Goal: Task Accomplishment & Management: Use online tool/utility

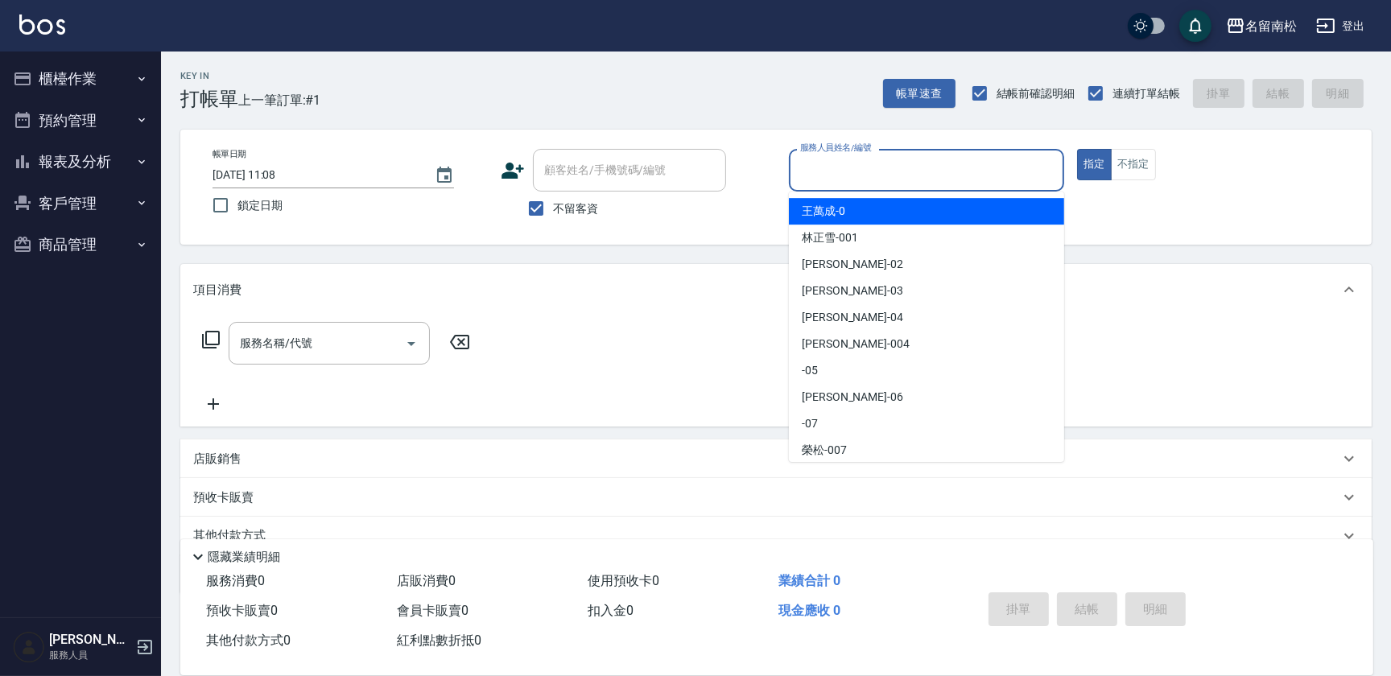
click at [942, 164] on input "服務人員姓名/編號" at bounding box center [926, 170] width 261 height 28
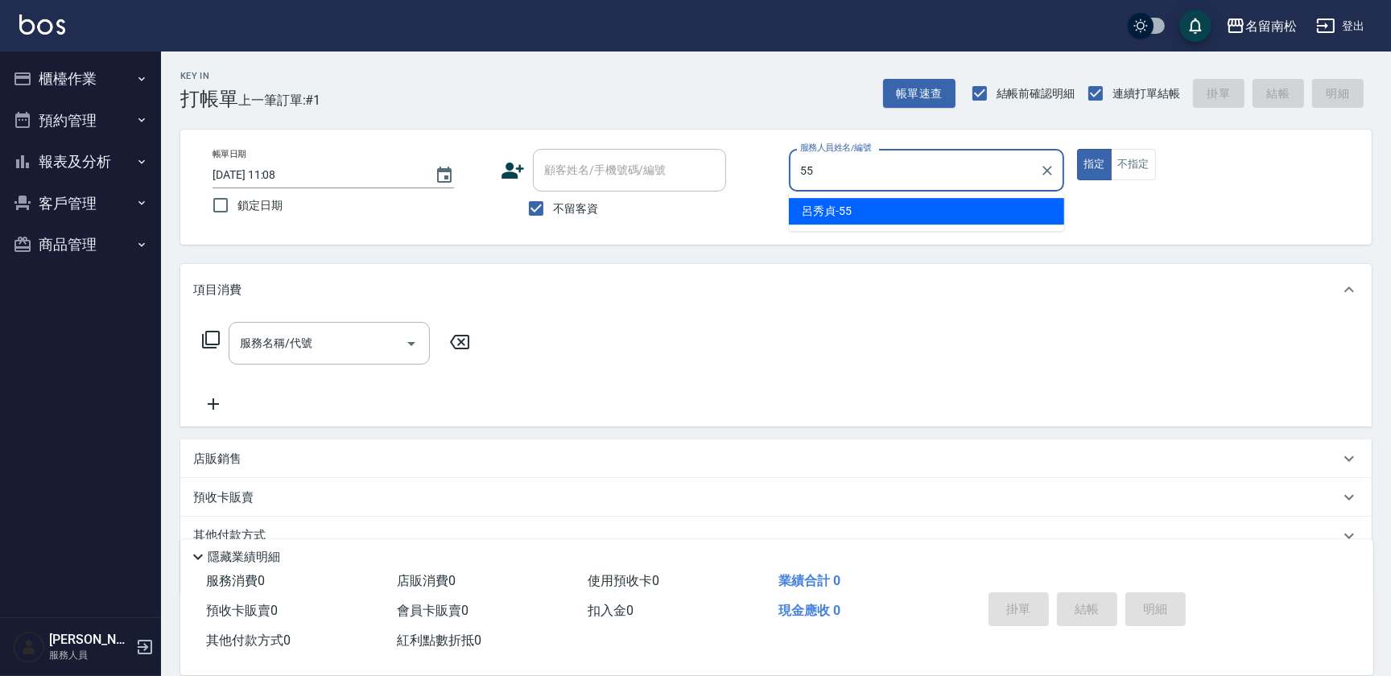
type input "[PERSON_NAME]-55"
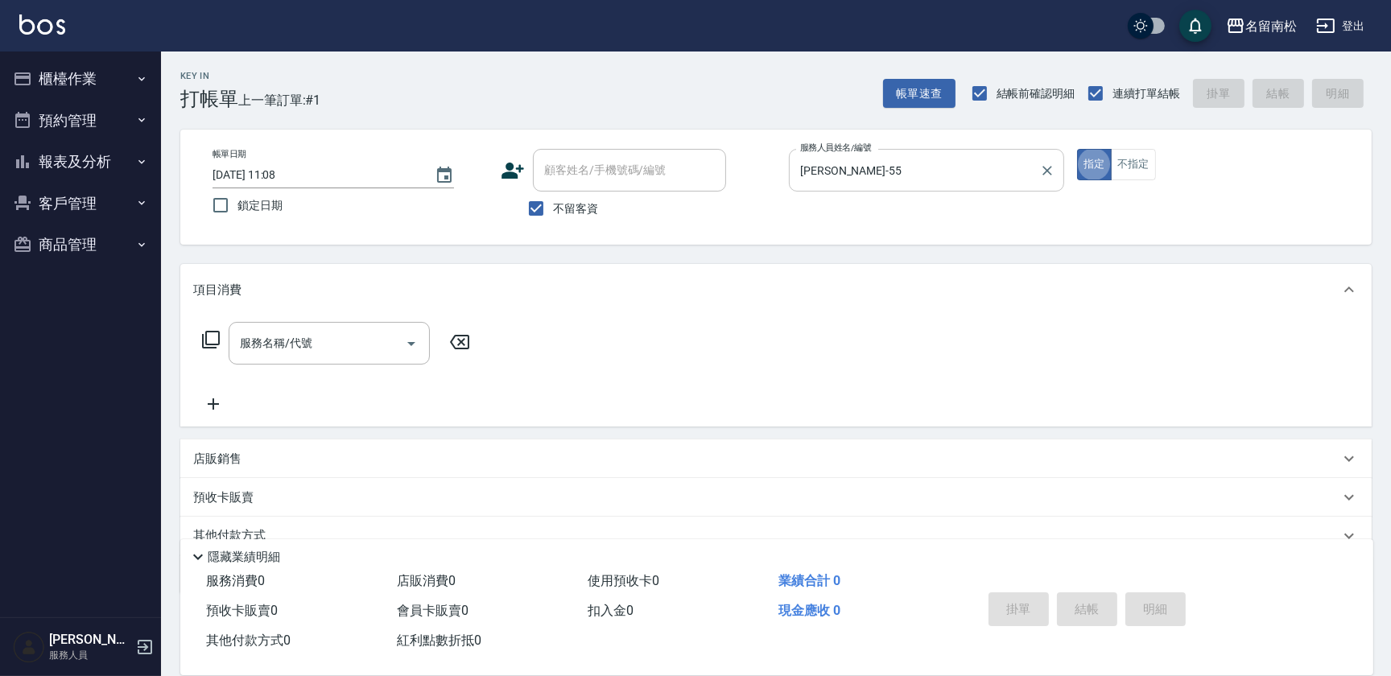
type button "true"
click at [213, 342] on icon at bounding box center [210, 339] width 19 height 19
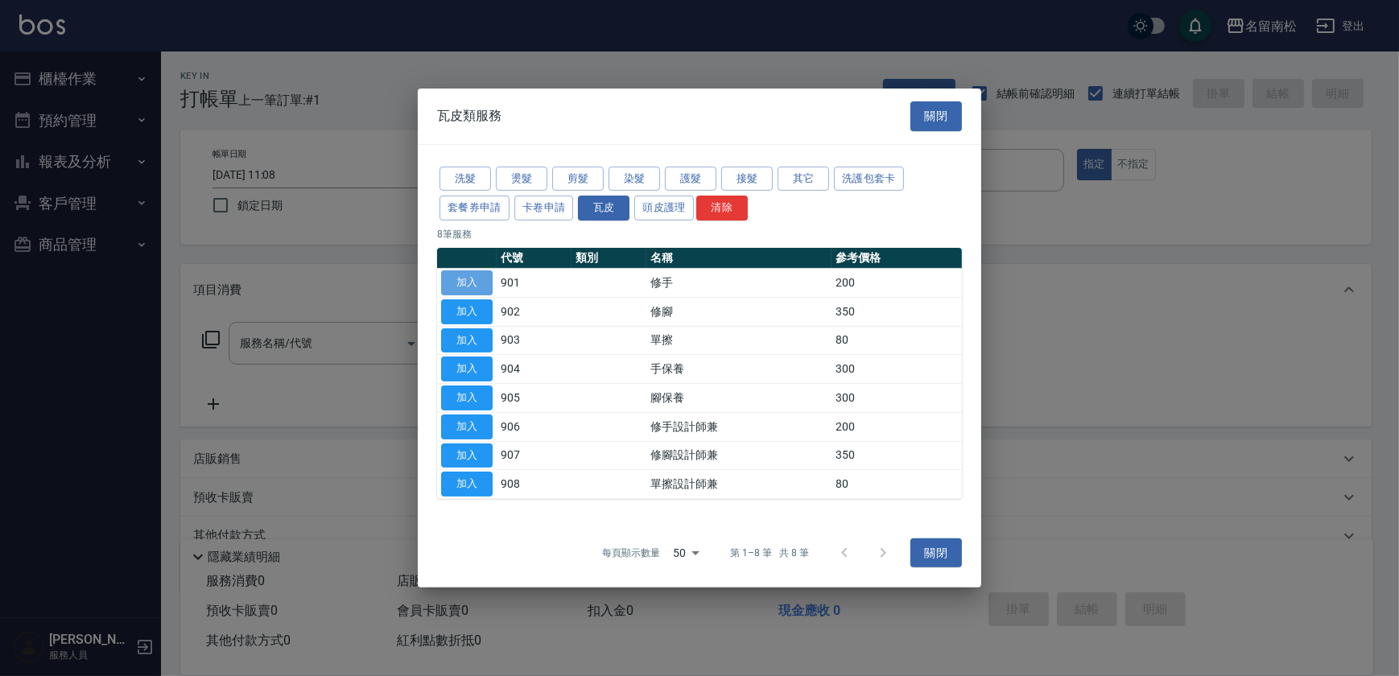
click at [477, 281] on button "加入" at bounding box center [467, 282] width 52 height 25
type input "修手(901)"
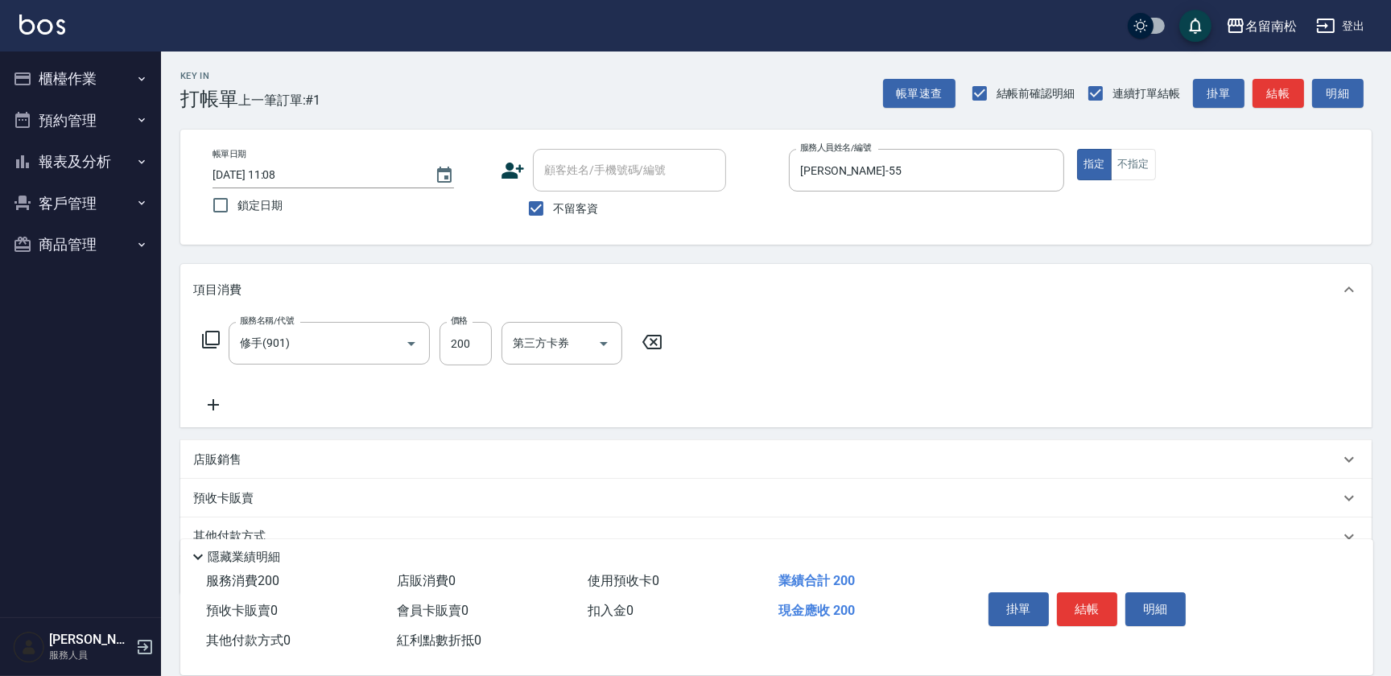
click at [217, 332] on icon at bounding box center [210, 339] width 19 height 19
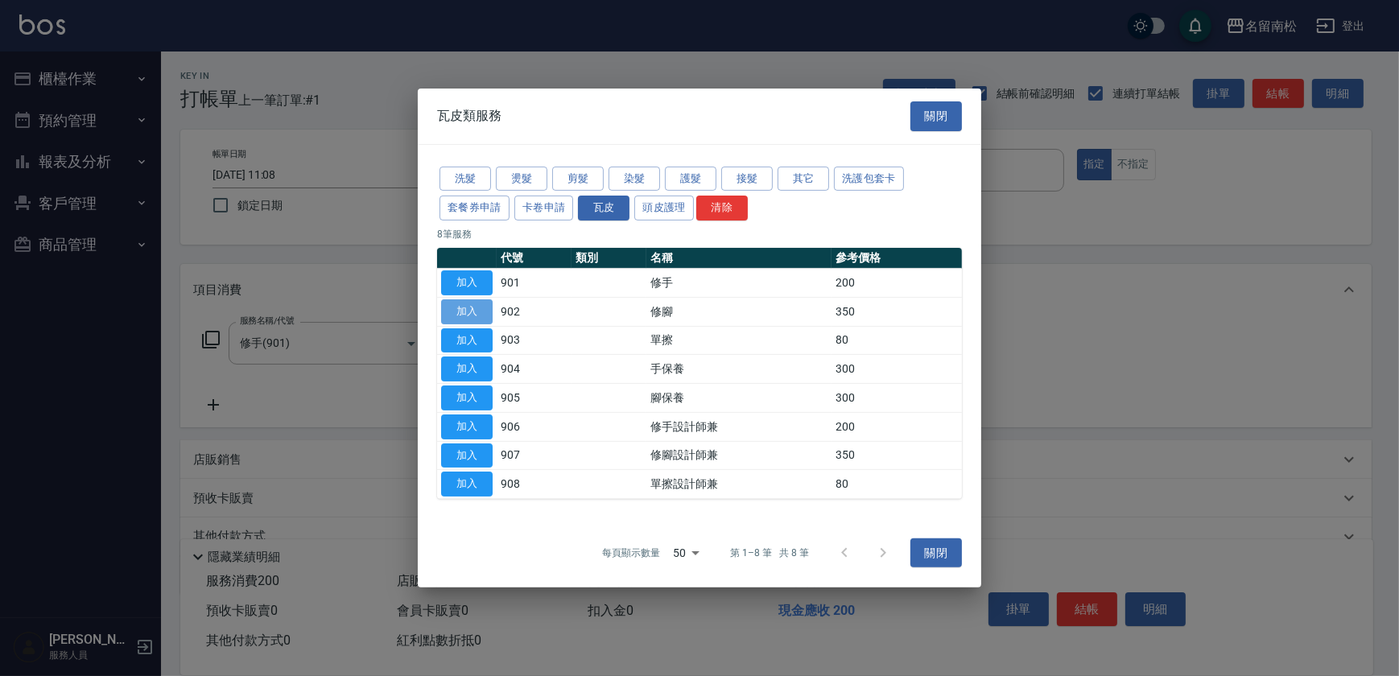
click at [486, 316] on button "加入" at bounding box center [467, 311] width 52 height 25
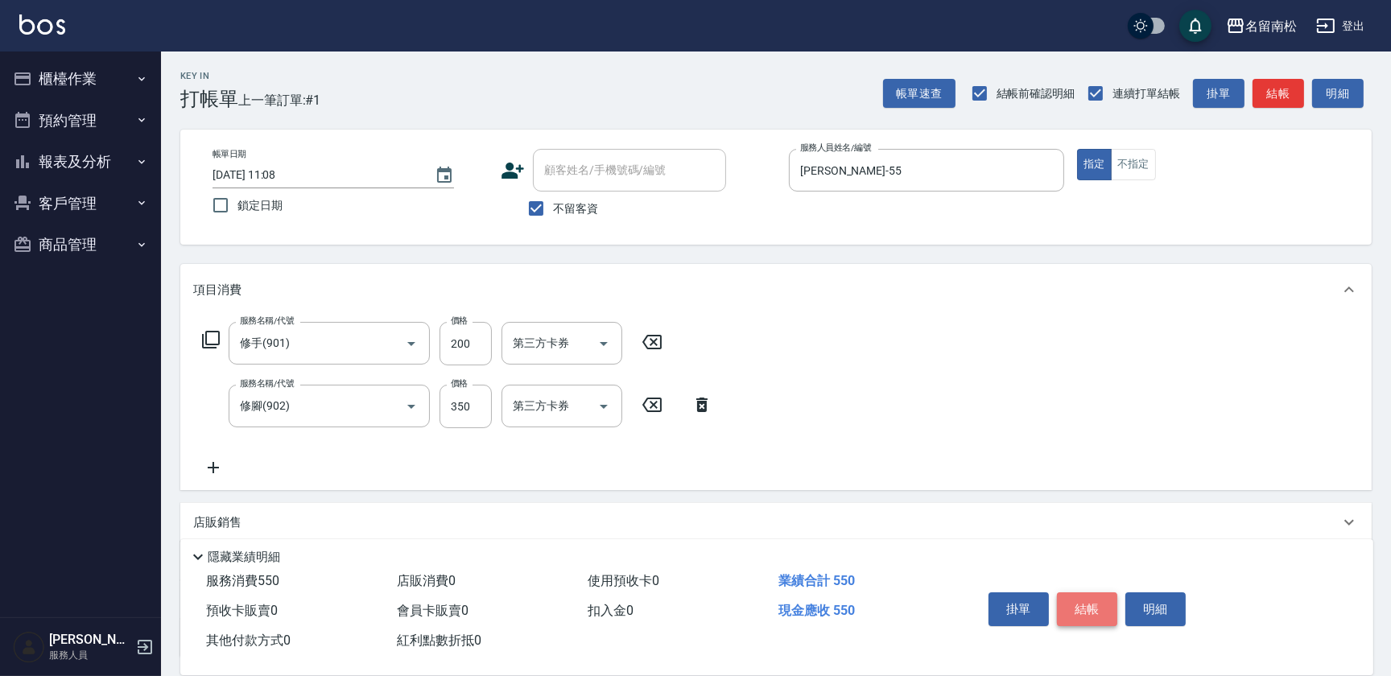
click at [1093, 601] on button "結帳" at bounding box center [1087, 610] width 60 height 34
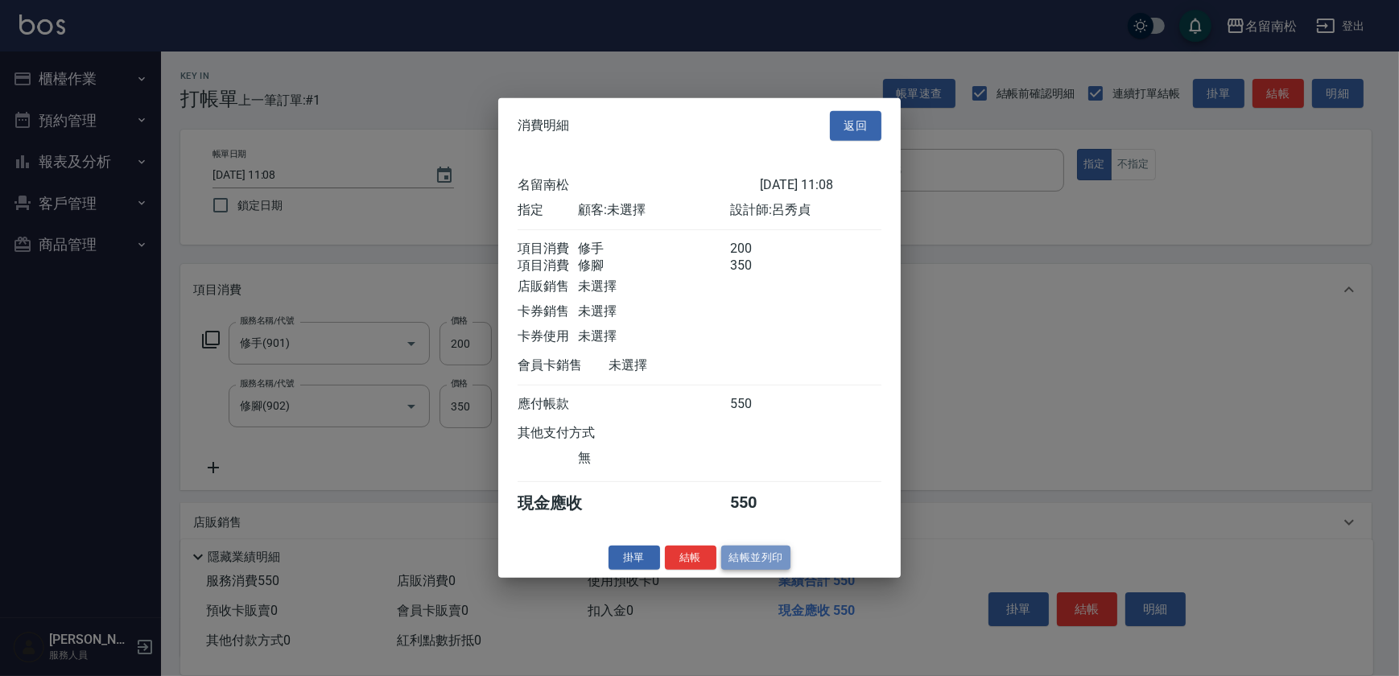
click at [754, 564] on button "結帳並列印" at bounding box center [756, 557] width 70 height 25
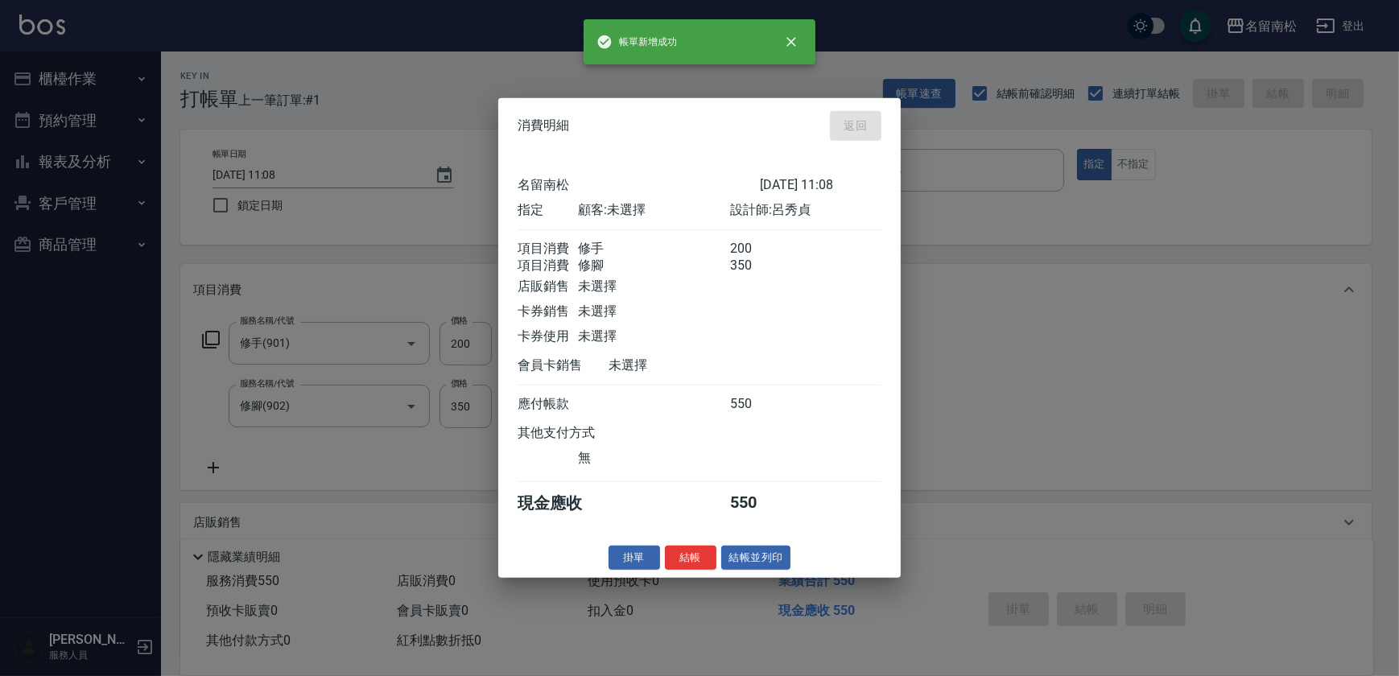
type input "[DATE] 11:58"
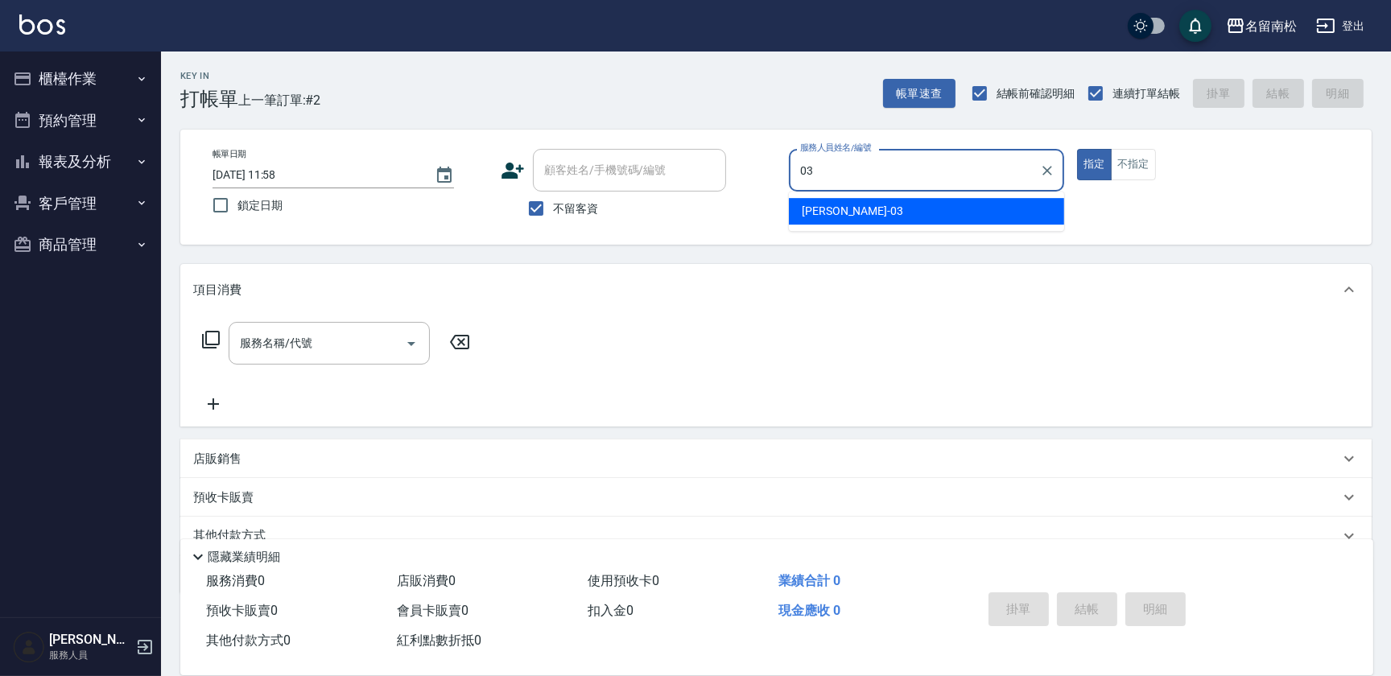
type input "張蕎驛-03"
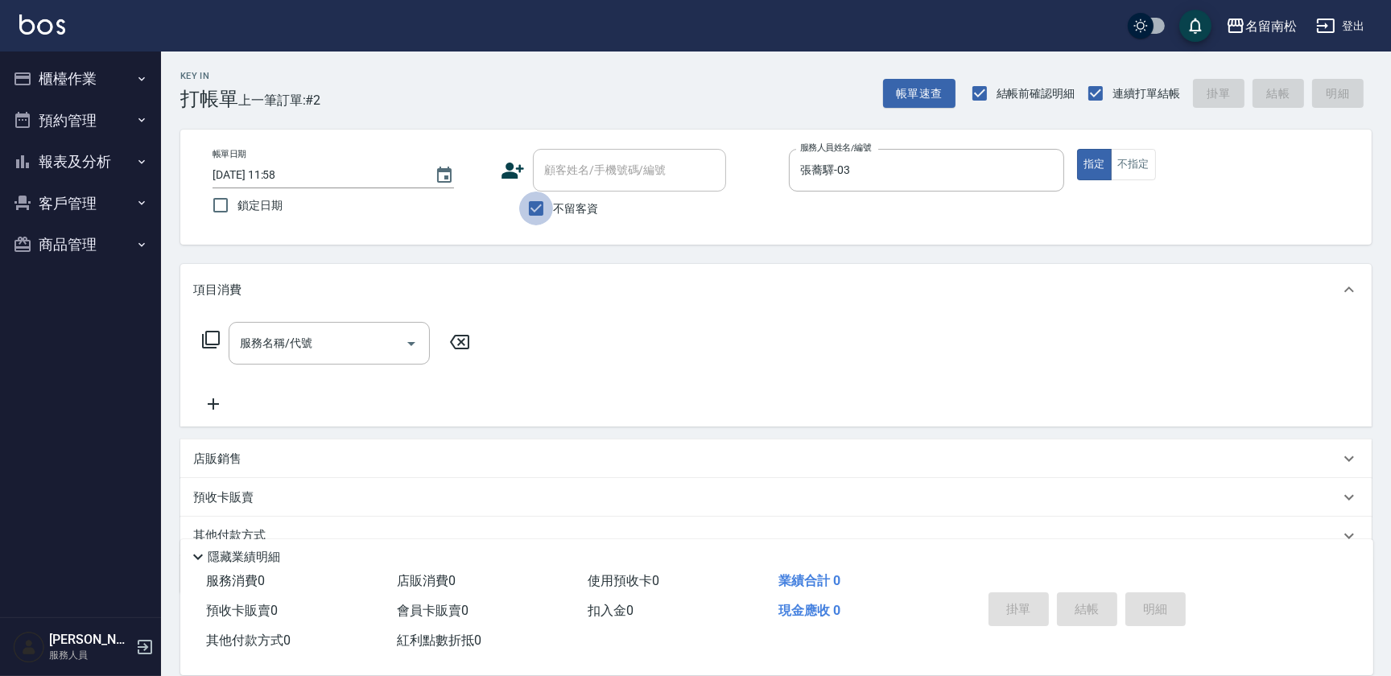
click at [532, 206] on input "不留客資" at bounding box center [536, 209] width 34 height 34
checkbox input "false"
click at [594, 156] on div "顧客姓名/手機號碼/編號 顧客姓名/手機號碼/編號" at bounding box center [629, 170] width 193 height 43
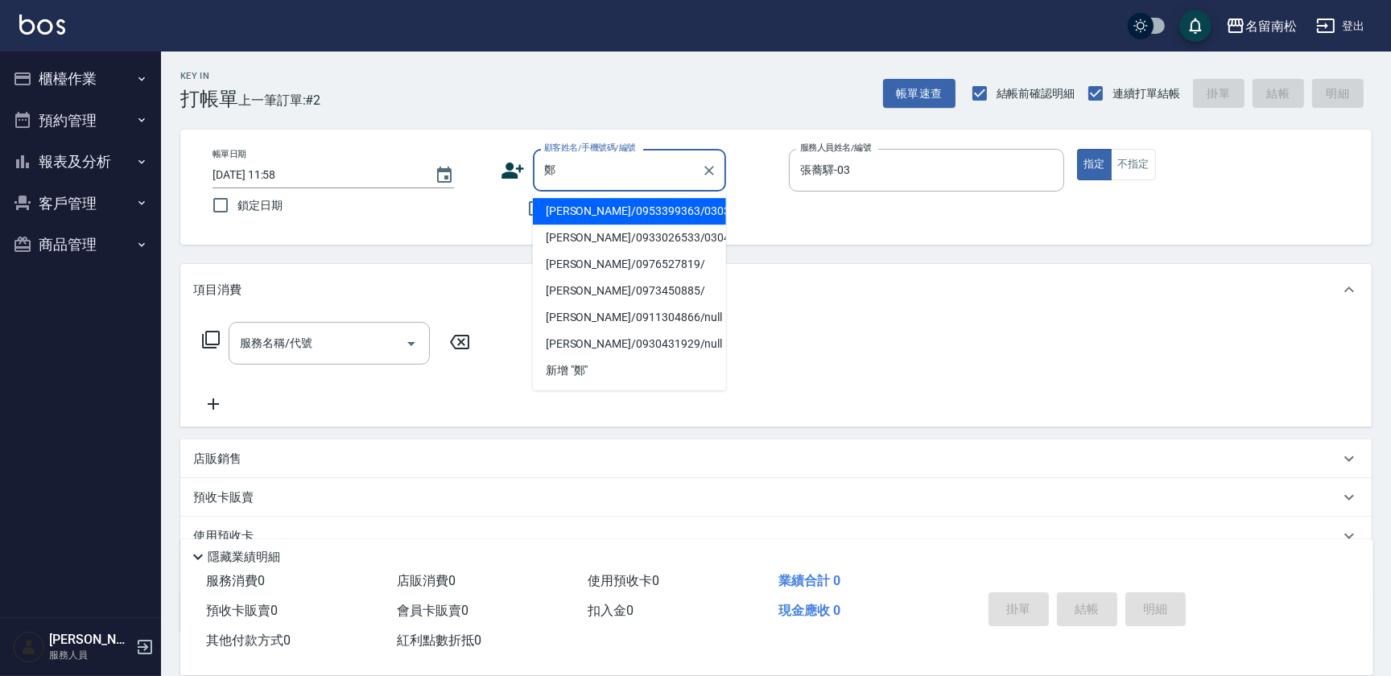
click at [588, 234] on li "[PERSON_NAME]/0933026533/03046" at bounding box center [629, 238] width 193 height 27
type input "[PERSON_NAME]/0933026533/03046"
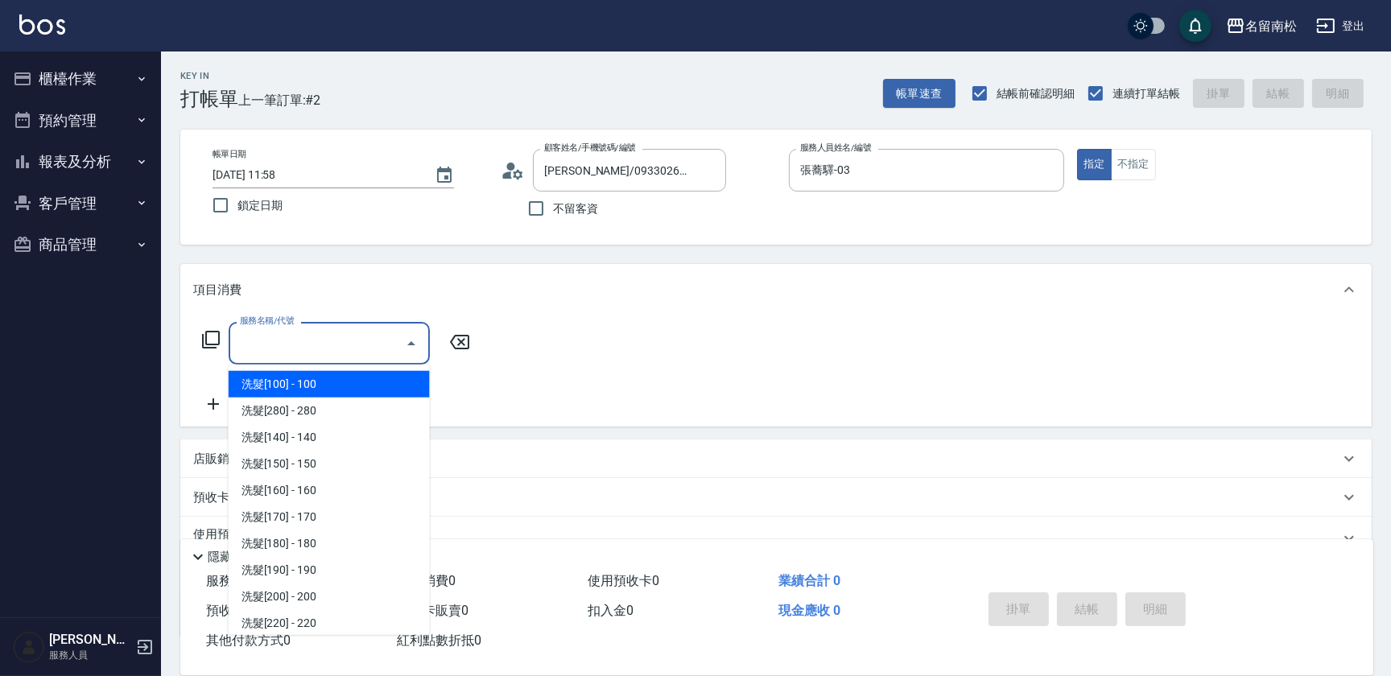
click at [328, 335] on input "服務名稱/代號" at bounding box center [317, 343] width 163 height 28
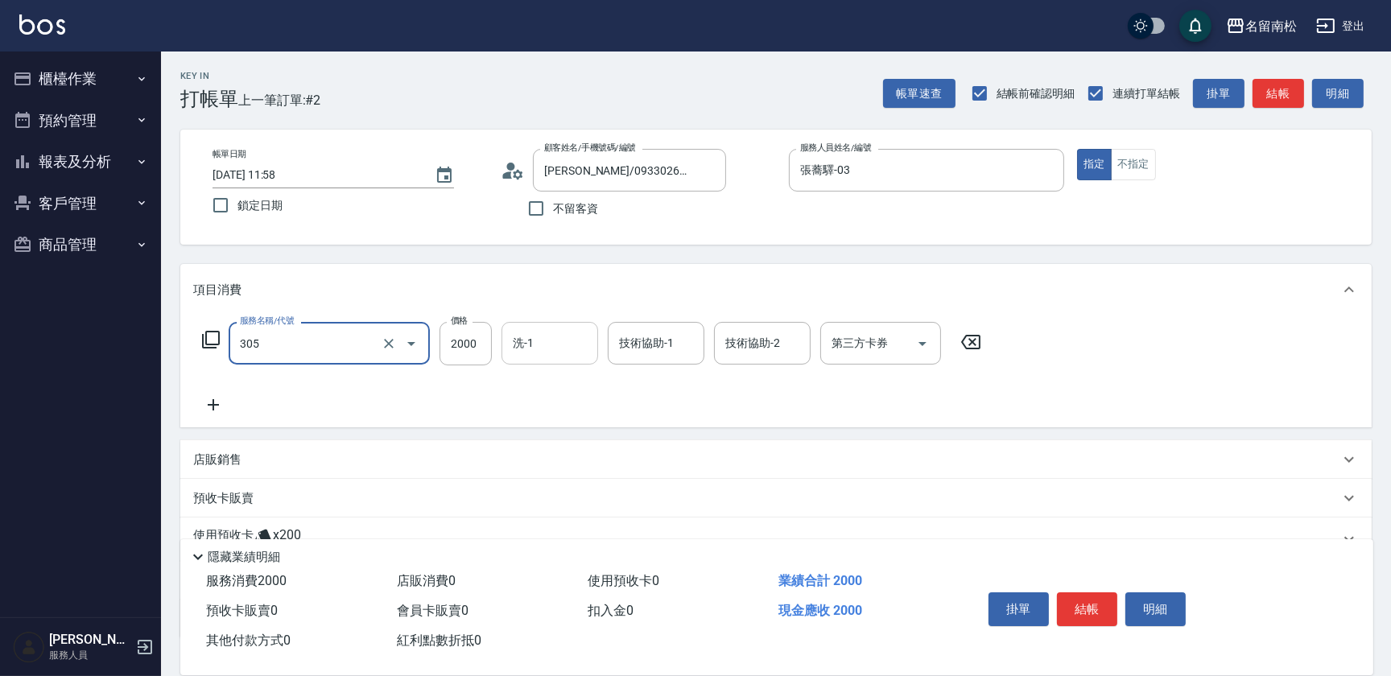
type input "離子燙[2000](305)"
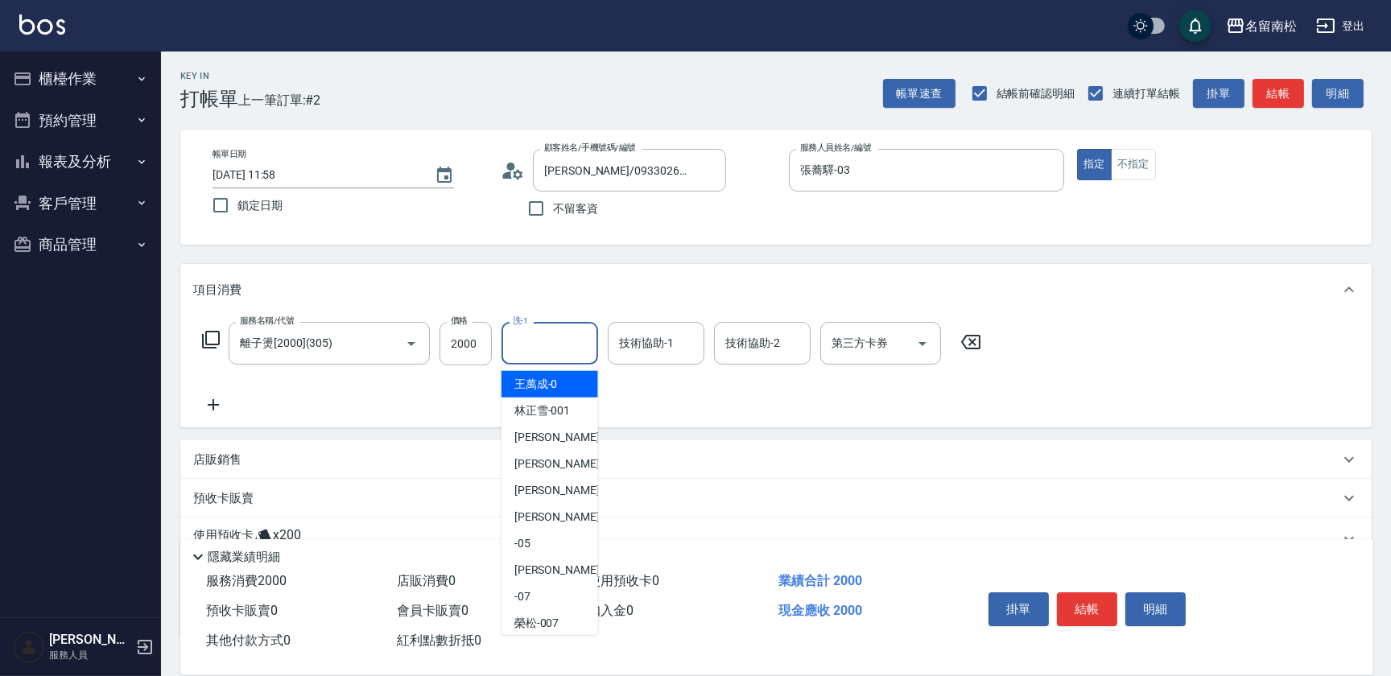
click at [577, 357] on input "洗-1" at bounding box center [550, 343] width 82 height 28
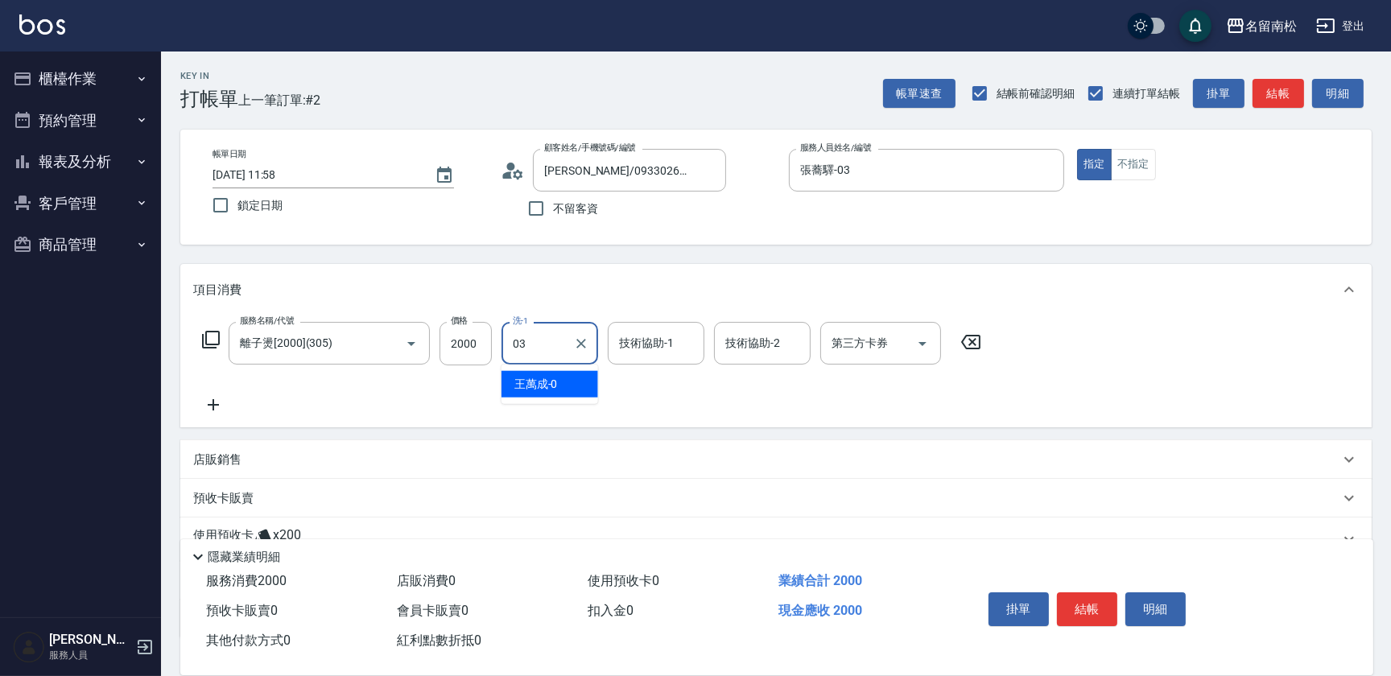
type input "張蕎驛-03"
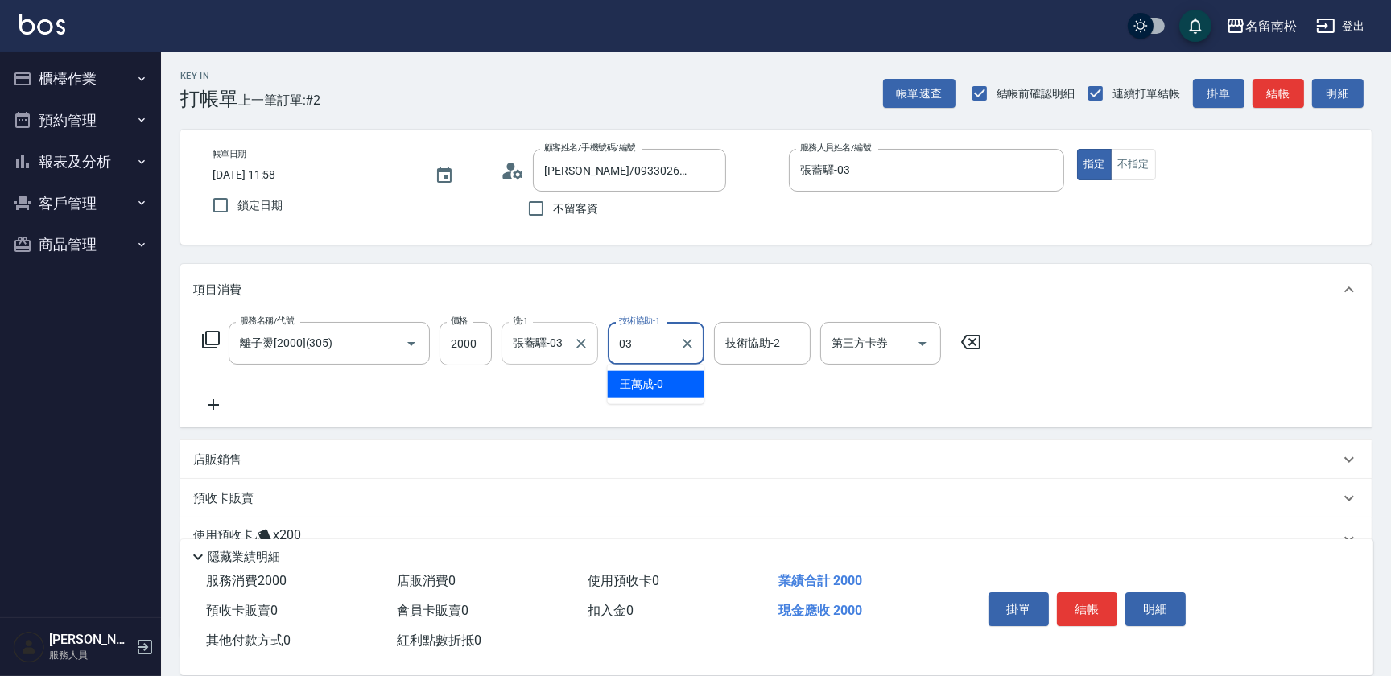
type input "張蕎驛-03"
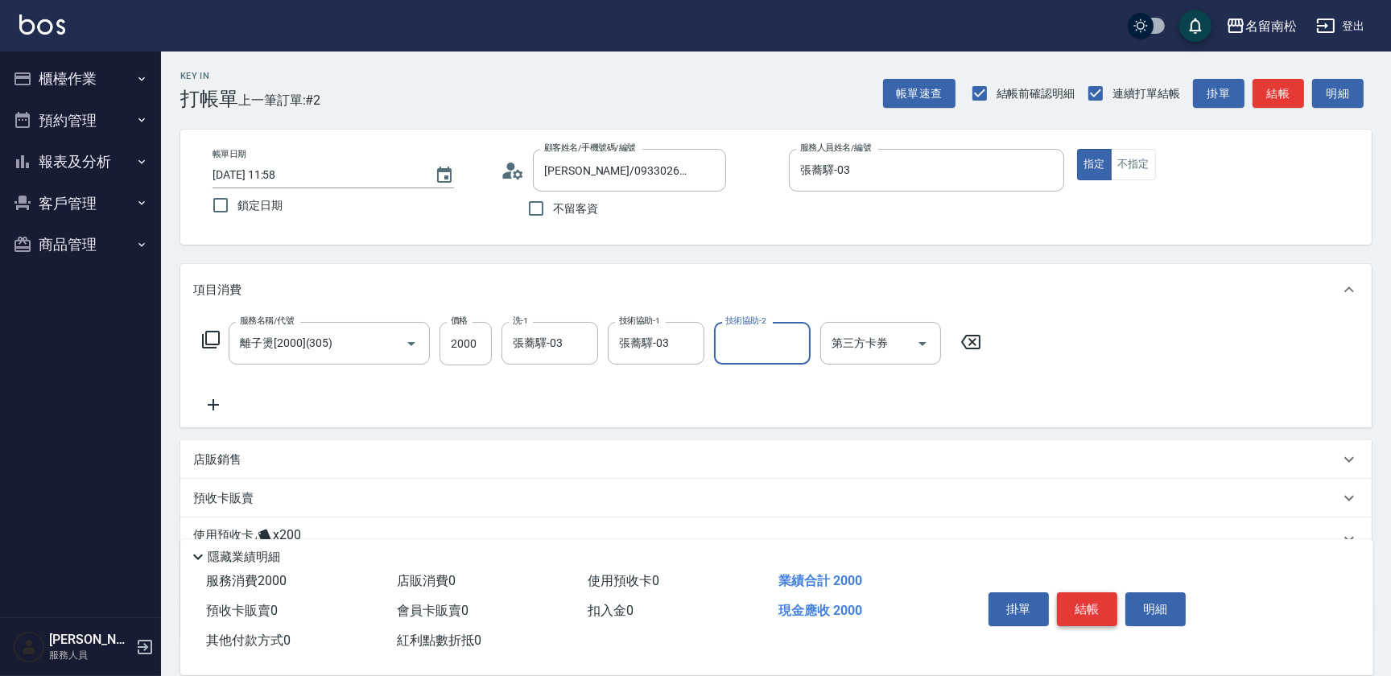
click at [1086, 606] on button "結帳" at bounding box center [1087, 610] width 60 height 34
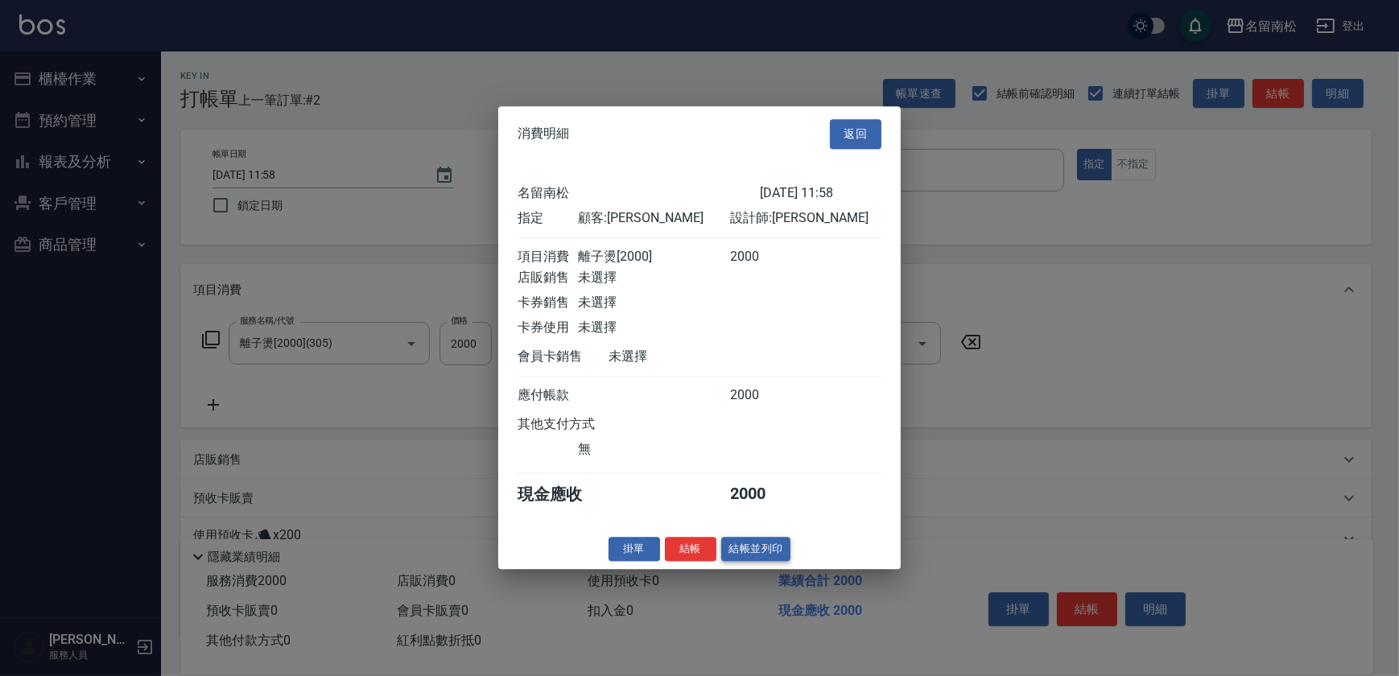
click at [768, 547] on button "結帳並列印" at bounding box center [756, 549] width 70 height 25
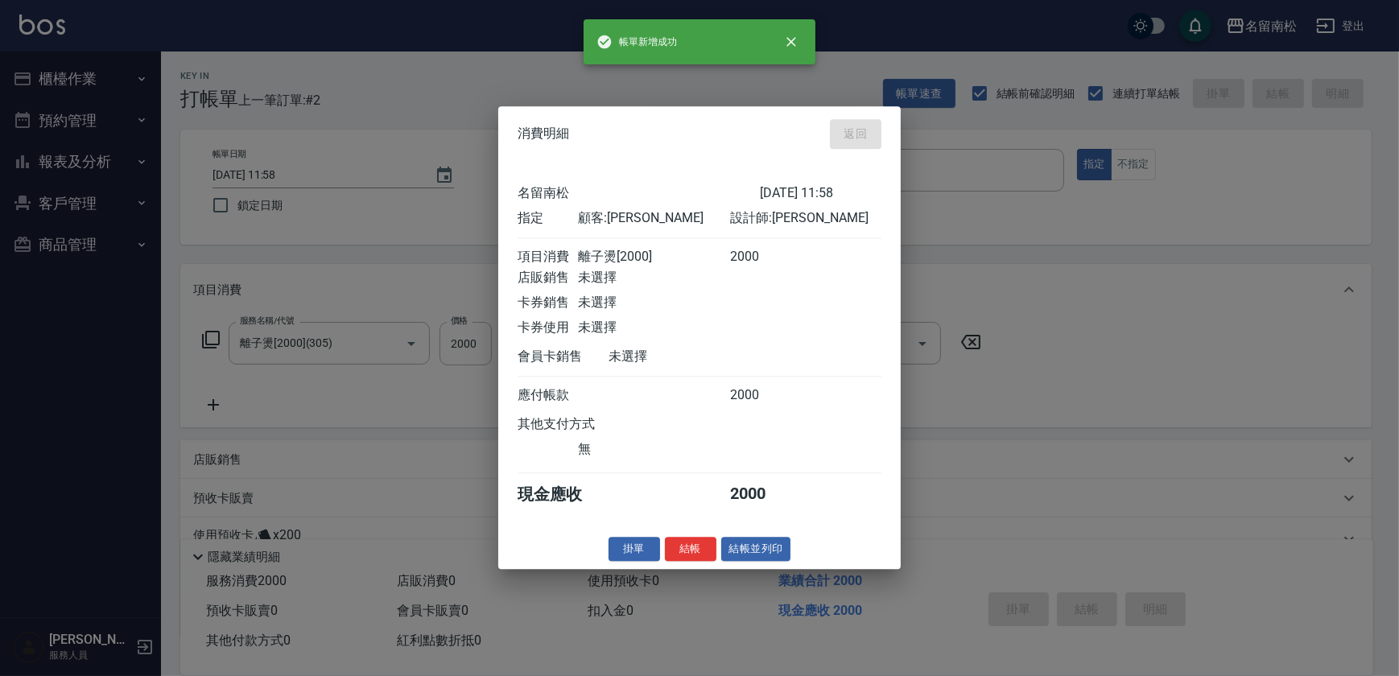
type input "[DATE] 12:26"
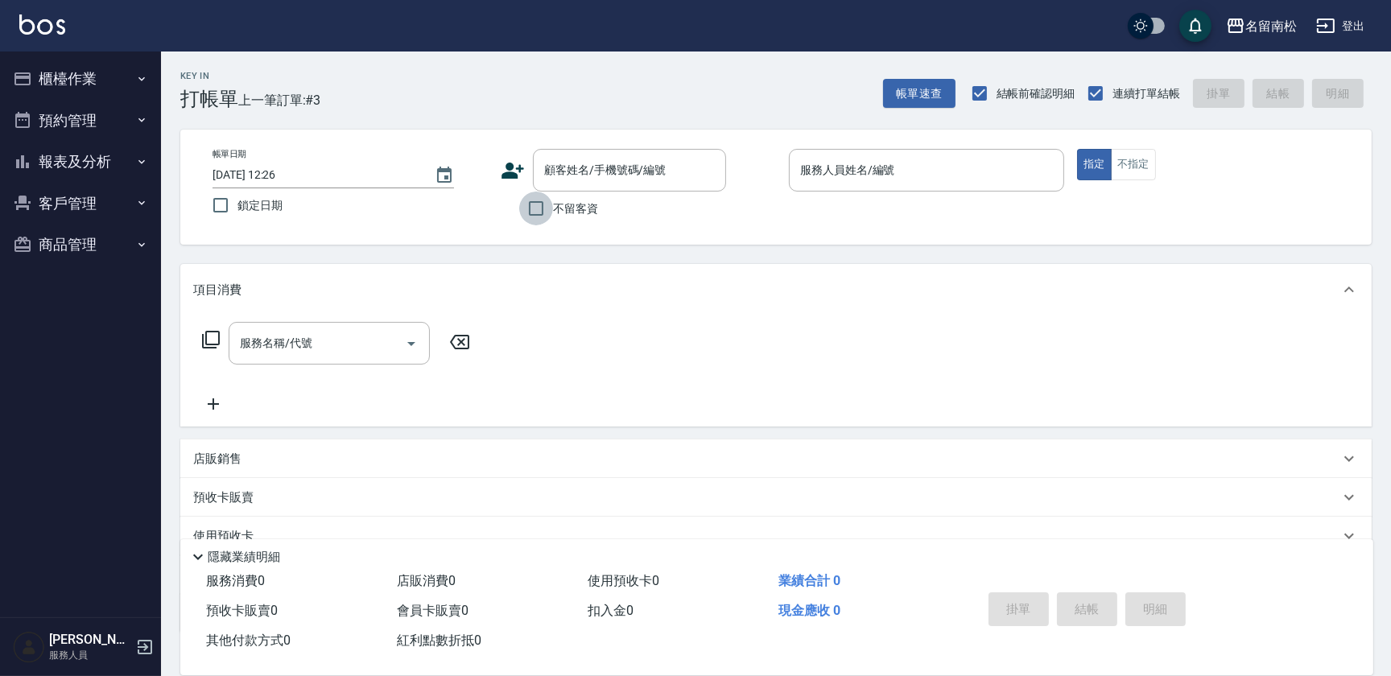
click at [535, 206] on input "不留客資" at bounding box center [536, 209] width 34 height 34
checkbox input "true"
